Goal: Task Accomplishment & Management: Use online tool/utility

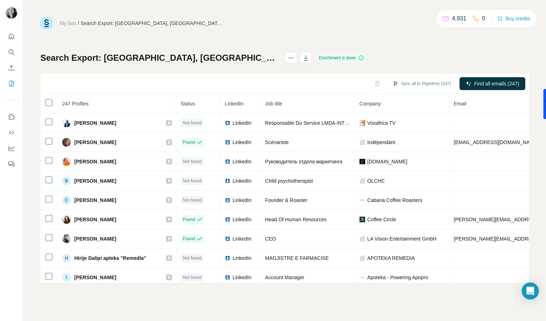
scroll to position [27, 0]
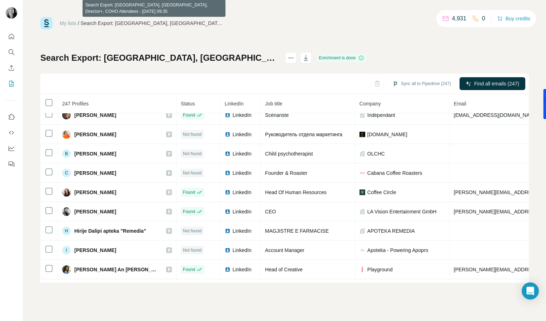
click at [368, 80] on div "Sync all to Pipedrive (247) Find all emails (247)" at bounding box center [284, 84] width 488 height 20
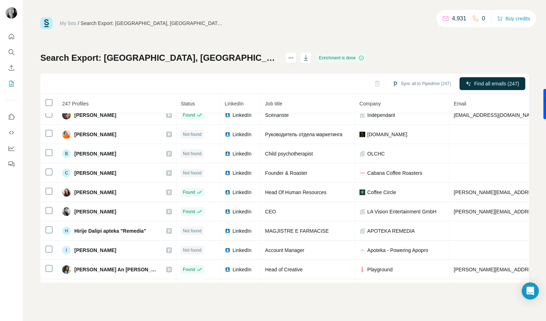
click at [542, 48] on div "My lists / Search Export: Europe, United Kingdom, Director+, COHO Attendees - 1…" at bounding box center [284, 160] width 522 height 321
click at [364, 41] on div "My lists / Search Export: Europe, United Kingdom, Director+, COHO Attendees - 1…" at bounding box center [284, 149] width 488 height 265
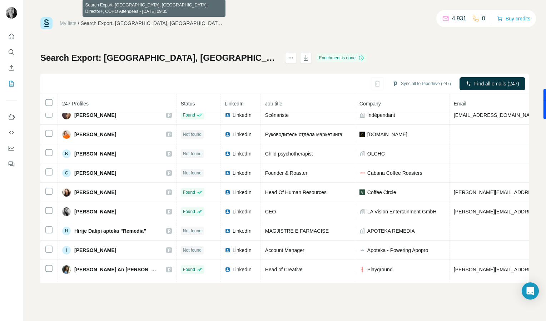
click at [543, 105] on div at bounding box center [548, 104] width 11 height 30
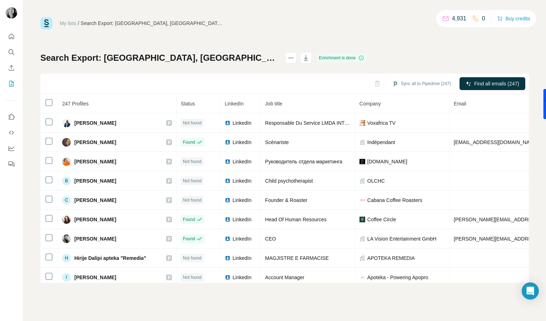
click at [395, 32] on div "My lists / Search Export: Europe, United Kingdom, Director+, COHO Attendees - 1…" at bounding box center [284, 149] width 488 height 265
click at [392, 24] on div "My lists / Search Export: Europe, United Kingdom, Director+, COHO Attendees - 1…" at bounding box center [284, 23] width 488 height 12
